Goal: Information Seeking & Learning: Find specific fact

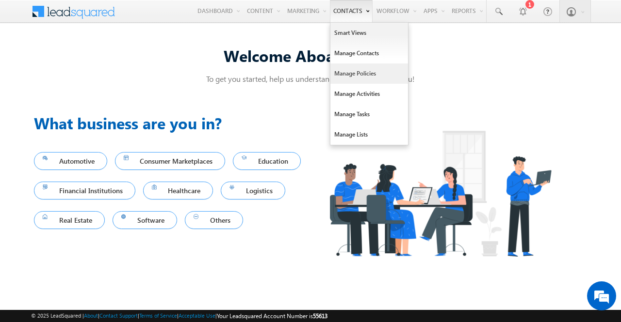
click at [353, 74] on link "Manage Policies" at bounding box center [369, 74] width 78 height 20
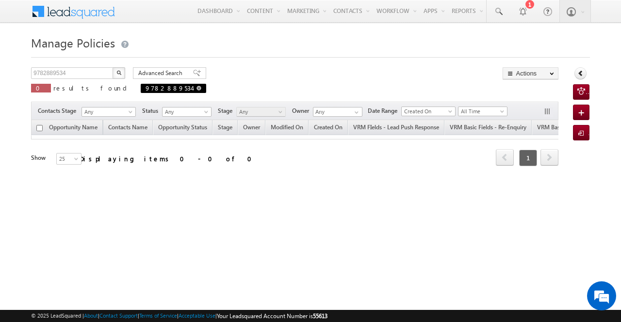
click at [196, 87] on span at bounding box center [198, 88] width 5 height 5
type input "Search Policies"
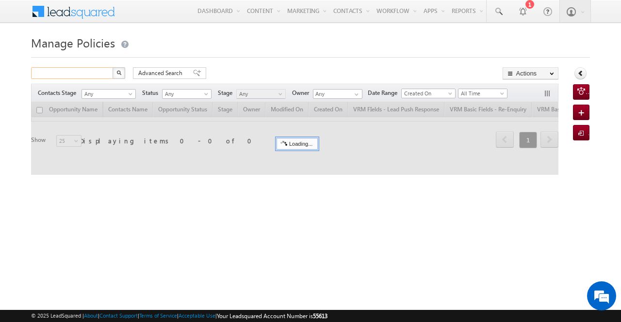
click at [90, 74] on input "text" at bounding box center [72, 73] width 83 height 12
paste input "8363265274"
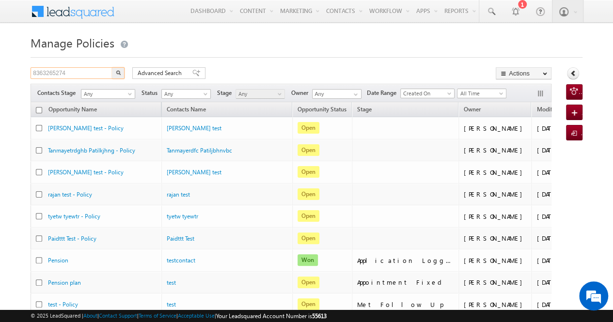
type input "8363265274"
click at [118, 70] on img "button" at bounding box center [118, 72] width 5 height 5
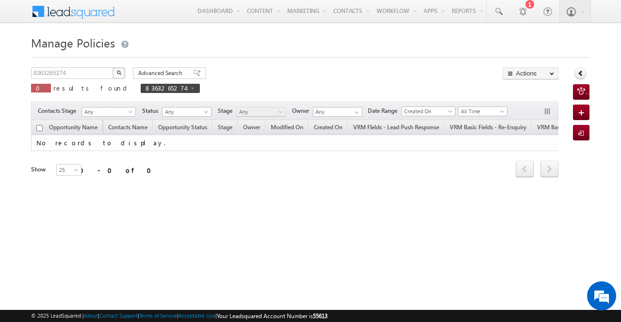
click at [118, 72] on img "button" at bounding box center [118, 72] width 5 height 5
click at [190, 89] on span at bounding box center [192, 88] width 5 height 5
type input "Search Policies"
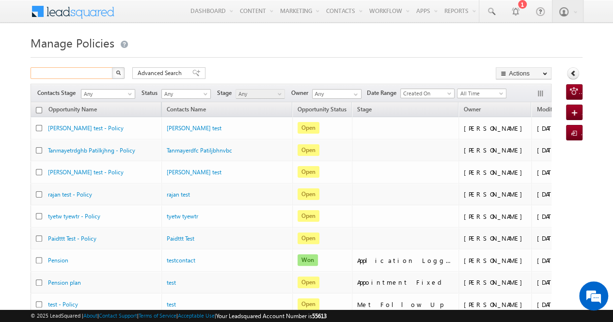
click at [96, 70] on input "text" at bounding box center [72, 73] width 83 height 12
paste input "99887766666"
click at [119, 69] on button "button" at bounding box center [118, 73] width 13 height 12
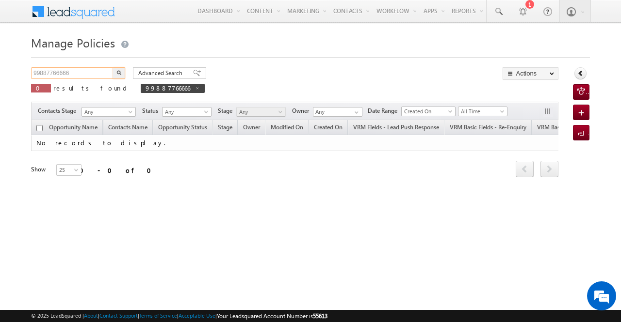
click at [83, 76] on input "99887766666" at bounding box center [72, 73] width 83 height 12
click at [116, 70] on img "button" at bounding box center [118, 72] width 5 height 5
click at [192, 87] on span at bounding box center [194, 88] width 5 height 5
type input "Search Policies"
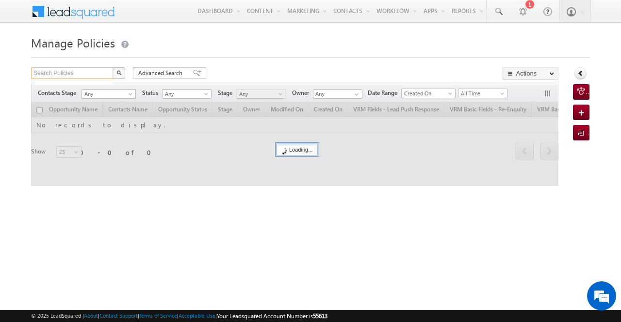
click at [85, 73] on input "Search Policies" at bounding box center [72, 73] width 83 height 12
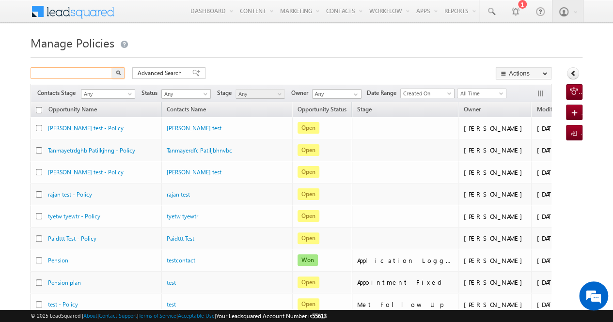
paste input "99887766666"
click at [116, 74] on img "button" at bounding box center [118, 72] width 5 height 5
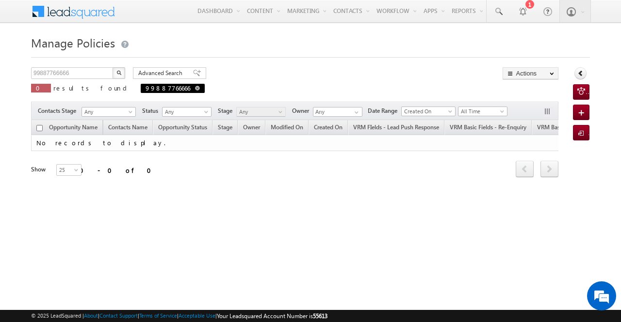
click at [195, 89] on span at bounding box center [197, 88] width 5 height 5
type input "Search Policies"
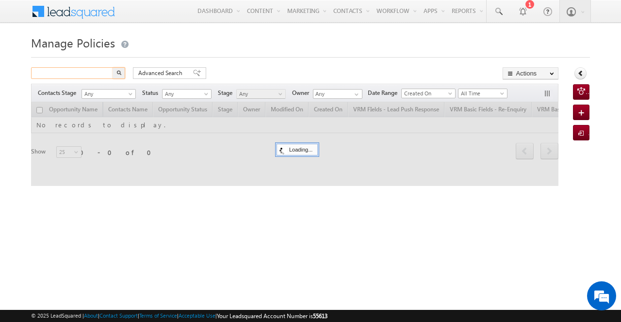
click at [96, 71] on input "text" at bounding box center [72, 73] width 83 height 12
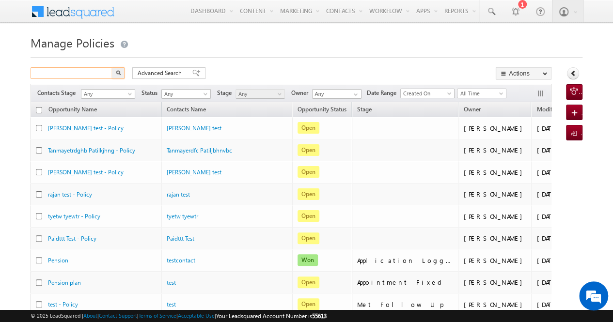
paste input "8361465279"
click at [123, 72] on button "button" at bounding box center [118, 73] width 13 height 12
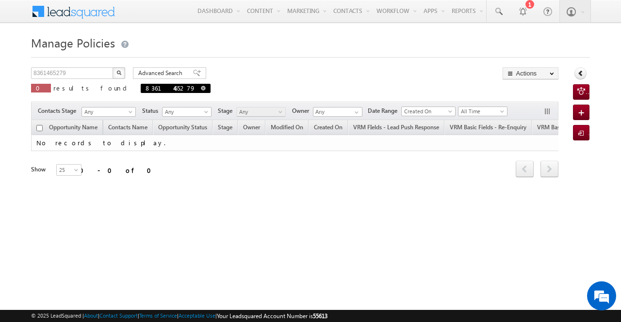
click at [201, 86] on span at bounding box center [203, 88] width 5 height 5
type input "Search Policies"
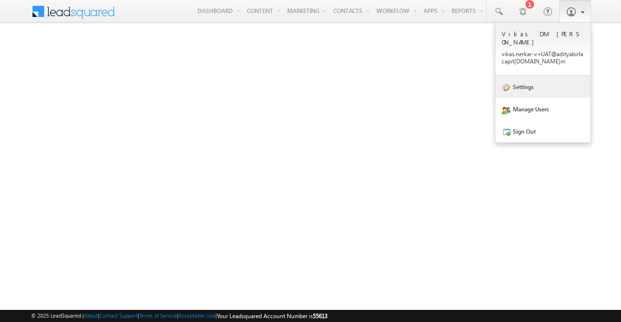
click at [533, 82] on link "Settings" at bounding box center [542, 87] width 95 height 22
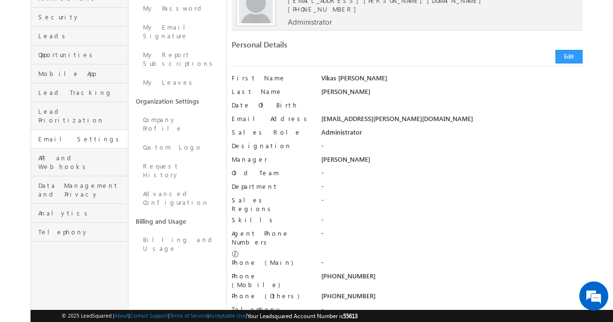
scroll to position [108, 0]
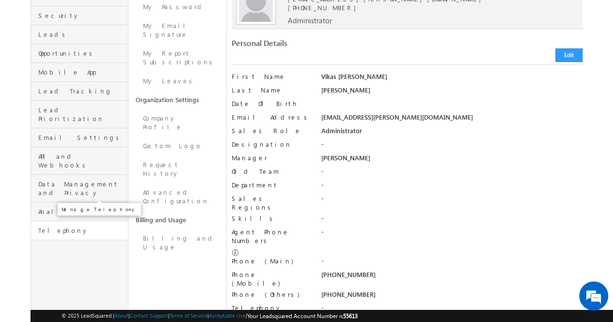
click at [64, 226] on span "Telephony" at bounding box center [81, 230] width 87 height 9
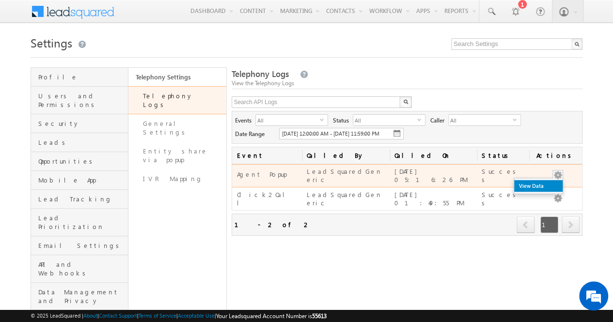
click at [548, 192] on link "View Data" at bounding box center [538, 186] width 48 height 12
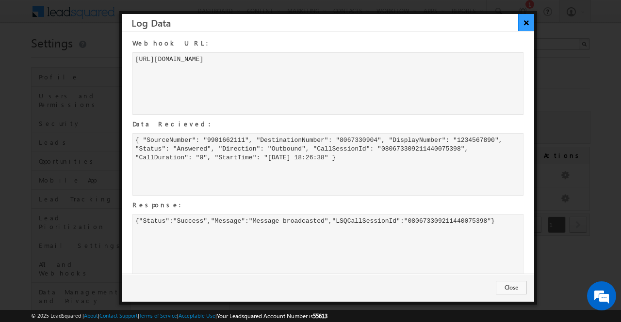
click at [528, 22] on button "×" at bounding box center [526, 22] width 16 height 17
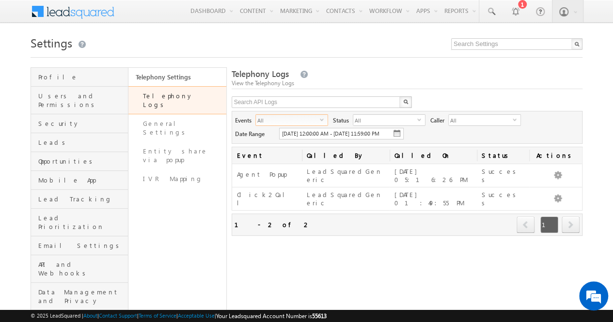
click at [319, 121] on span "All" at bounding box center [288, 120] width 64 height 11
click at [402, 260] on div "Telephony Logs View the Telephony Logs X Events All select all Status All selec…" at bounding box center [407, 213] width 351 height 292
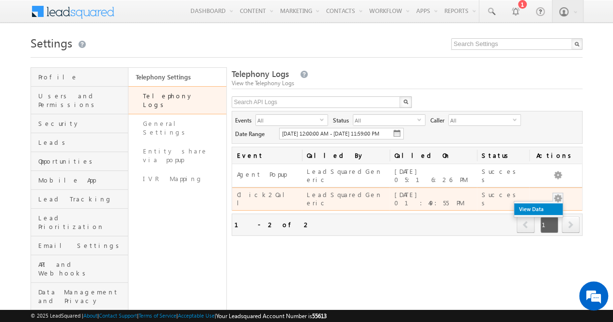
click at [546, 209] on link "View Data" at bounding box center [538, 210] width 48 height 12
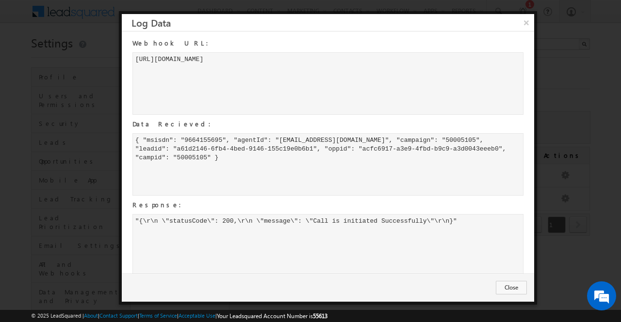
drag, startPoint x: 457, startPoint y: 221, endPoint x: 302, endPoint y: 196, distance: 157.6
click at [302, 196] on div "Webhook URL: https://lapps-in21.leadsquared.com/executebylapptoken?name=da_5561…" at bounding box center [323, 157] width 402 height 243
drag, startPoint x: 407, startPoint y: 148, endPoint x: 180, endPoint y: 156, distance: 227.1
click at [180, 156] on div "{ "msisdn": "9664155695", "agentId": "[EMAIL_ADDRESS][DOMAIN_NAME]", "campaign"…" at bounding box center [327, 164] width 391 height 63
copy div "acfc6917-a3e9-4fbd-b9c9-a3d0043eeeb0"
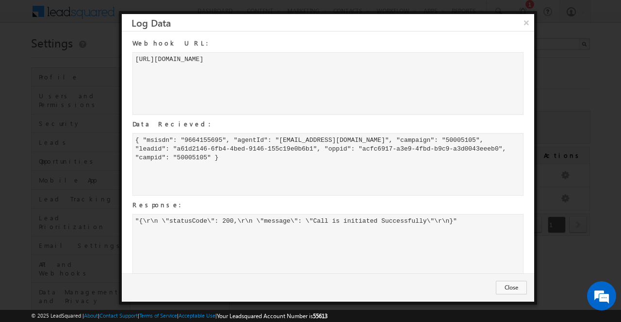
click at [211, 138] on div "{ "msisdn": "9664155695", "agentId": "[EMAIL_ADDRESS][DOMAIN_NAME]", "campaign"…" at bounding box center [327, 164] width 391 height 63
click at [526, 29] on button "×" at bounding box center [526, 22] width 16 height 17
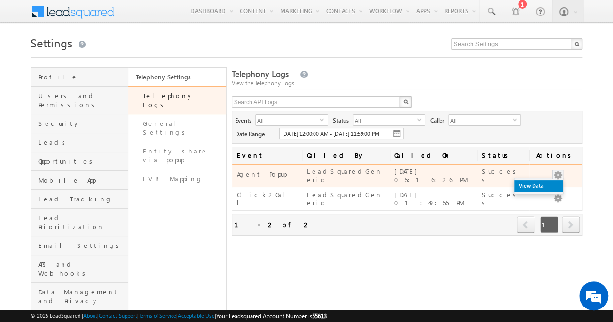
click at [548, 191] on link "View Data" at bounding box center [538, 186] width 48 height 12
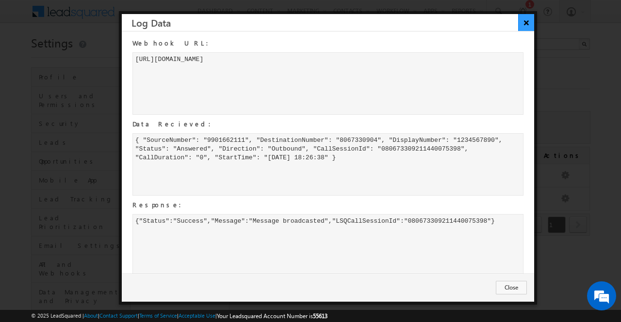
click at [526, 22] on button "×" at bounding box center [526, 22] width 16 height 17
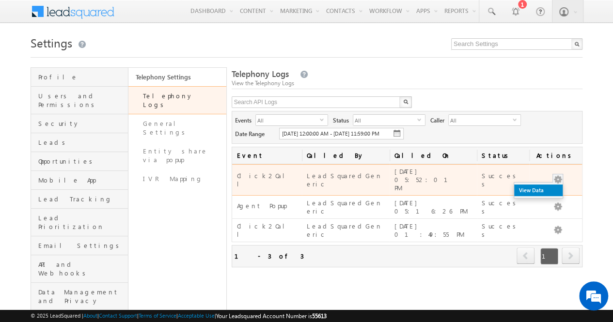
click at [543, 194] on link "View Data" at bounding box center [538, 191] width 48 height 12
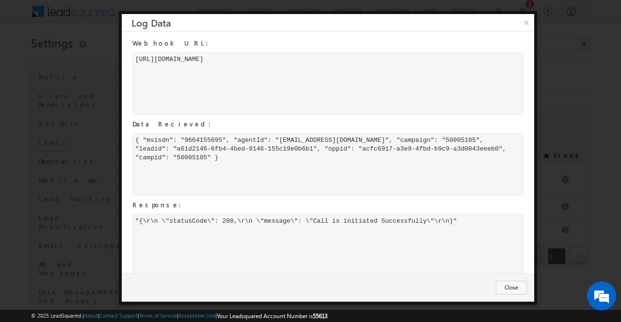
drag, startPoint x: 283, startPoint y: 159, endPoint x: 134, endPoint y: 141, distance: 150.4
click at [134, 141] on div "{ "msisdn": "9664155695", "agentId": "[EMAIL_ADDRESS][DOMAIN_NAME]", "campaign"…" at bounding box center [327, 164] width 391 height 63
copy div "{ "msisdn": "9664155695", "agentId": "[EMAIL_ADDRESS][DOMAIN_NAME]", "campaign"…"
